Goal: Navigation & Orientation: Find specific page/section

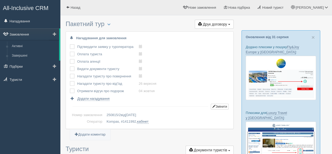
click at [25, 35] on link "Замовлення" at bounding box center [29, 34] width 59 height 12
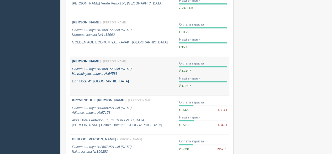
scroll to position [315, 0]
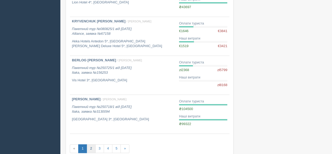
click at [90, 148] on link "2" at bounding box center [91, 148] width 9 height 9
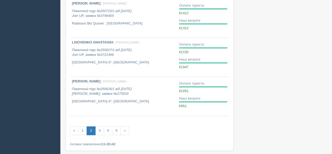
scroll to position [341, 0]
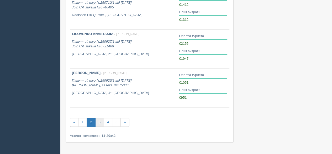
click at [100, 122] on link "3" at bounding box center [99, 122] width 9 height 9
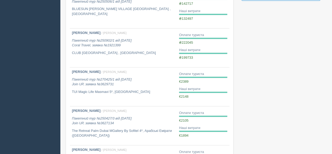
scroll to position [236, 0]
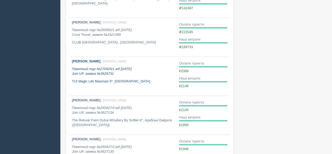
click at [112, 85] on link "Ковальов Ігор / Софія Б. Пакетний тур №270425/1 від 27.04.2025 Join UP, заявка …" at bounding box center [123, 76] width 107 height 39
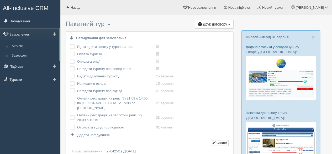
click at [28, 33] on link "Замовлення" at bounding box center [29, 34] width 59 height 12
